Goal: Task Accomplishment & Management: Use online tool/utility

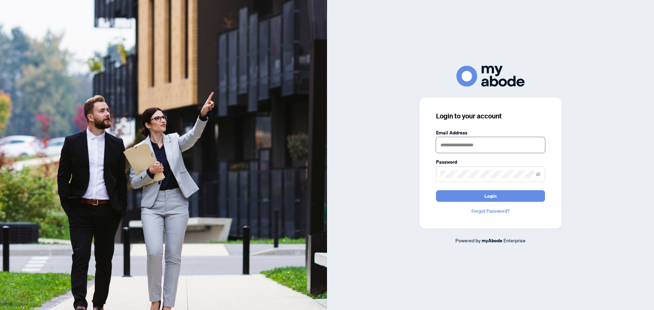
drag, startPoint x: 0, startPoint y: 0, endPoint x: 503, endPoint y: 151, distance: 525.3
click at [505, 140] on input "text" at bounding box center [490, 145] width 109 height 16
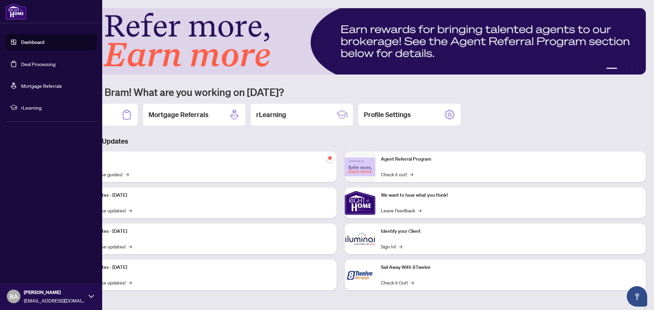
click at [25, 63] on link "Deal Processing" at bounding box center [38, 64] width 34 height 6
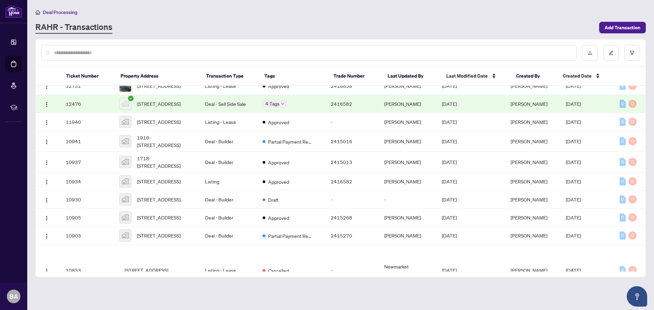
scroll to position [451, 0]
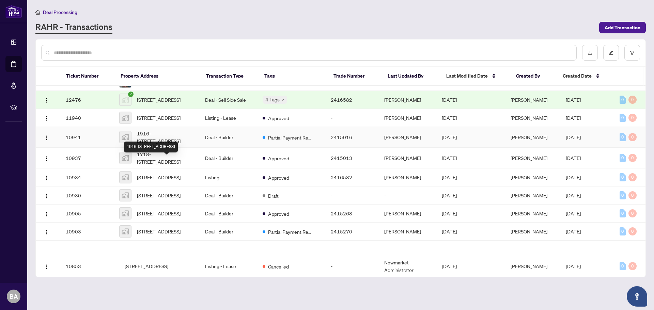
click at [158, 145] on span "1916-[STREET_ADDRESS]" at bounding box center [165, 137] width 57 height 15
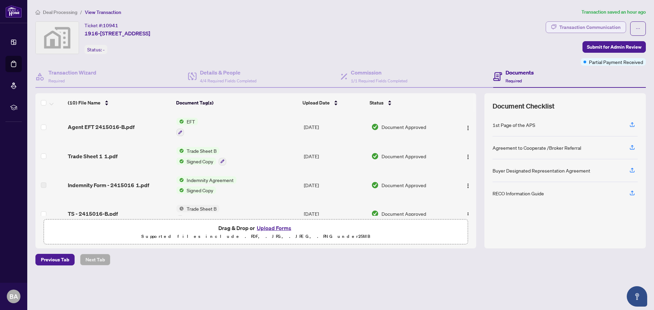
click at [605, 27] on div "Transaction Communication" at bounding box center [589, 27] width 61 height 11
click at [187, 120] on span "EFT" at bounding box center [191, 121] width 14 height 7
click at [185, 156] on span "EFT" at bounding box center [186, 154] width 75 height 7
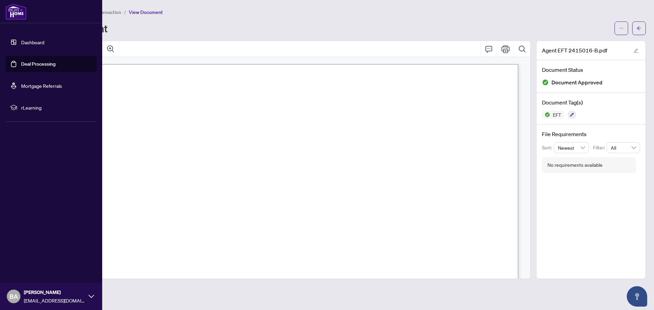
click at [26, 64] on link "Deal Processing" at bounding box center [38, 64] width 34 height 6
